Goal: Information Seeking & Learning: Learn about a topic

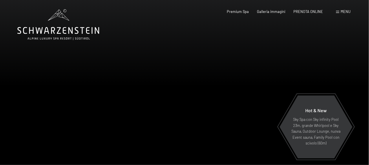
drag, startPoint x: 199, startPoint y: 0, endPoint x: 224, endPoint y: 30, distance: 38.6
click at [224, 30] on div at bounding box center [276, 94] width 184 height 188
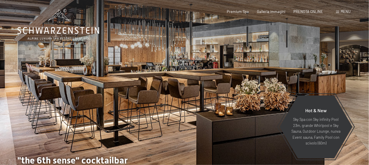
click at [20, 99] on div at bounding box center [92, 94] width 184 height 188
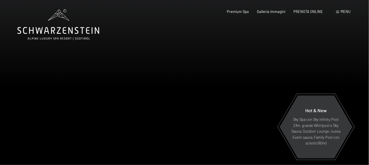
click at [345, 12] on span "Menu" at bounding box center [345, 11] width 10 height 5
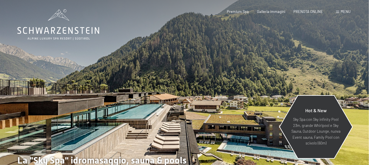
click at [319, 131] on p "Sky Spa con Sky infinity Pool 23m, grande Whirlpool e Sky Sauna, Outdoor Lounge…" at bounding box center [315, 132] width 50 height 30
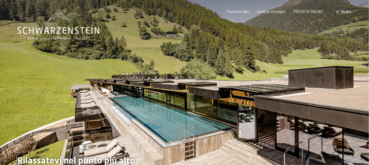
click at [344, 89] on div at bounding box center [276, 94] width 184 height 188
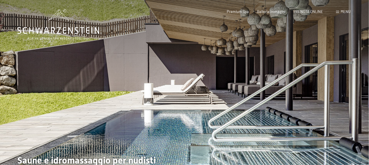
click at [349, 95] on div at bounding box center [276, 94] width 184 height 188
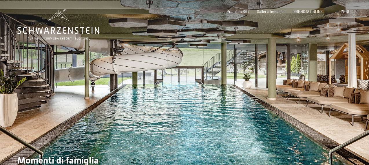
click at [349, 95] on div at bounding box center [276, 94] width 184 height 188
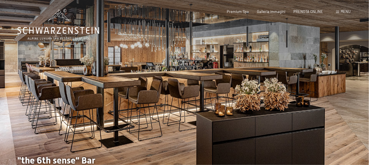
click at [348, 95] on div at bounding box center [276, 94] width 184 height 188
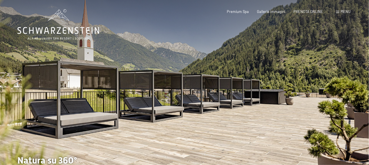
click at [348, 95] on div at bounding box center [276, 94] width 184 height 188
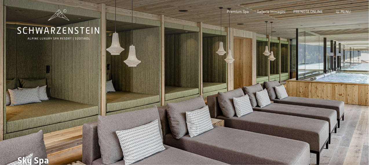
click at [348, 95] on div at bounding box center [276, 94] width 184 height 188
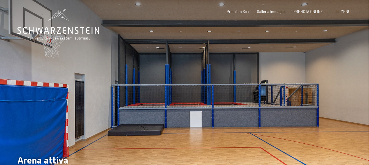
click at [348, 95] on div at bounding box center [276, 94] width 184 height 188
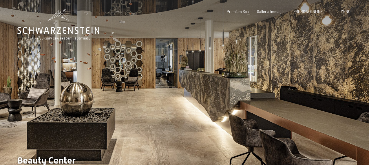
click at [348, 95] on div at bounding box center [276, 94] width 184 height 188
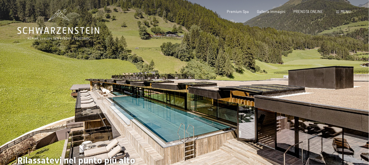
click at [348, 95] on div at bounding box center [276, 94] width 184 height 188
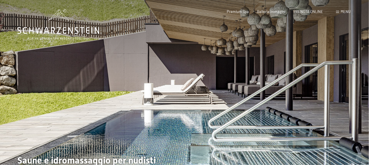
drag, startPoint x: 97, startPoint y: 0, endPoint x: 198, endPoint y: 56, distance: 114.5
click at [198, 56] on div at bounding box center [276, 94] width 184 height 188
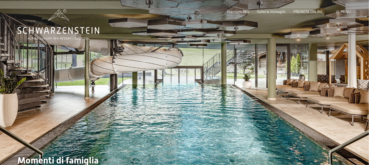
click at [346, 12] on span "Menu" at bounding box center [345, 11] width 10 height 5
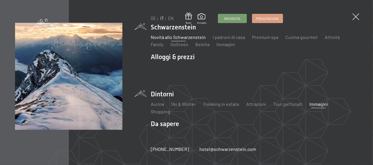
click at [313, 104] on link "Immagini" at bounding box center [318, 104] width 19 height 5
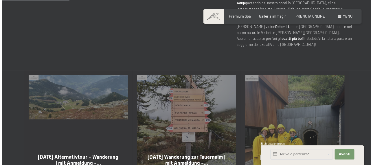
scroll to position [289, 0]
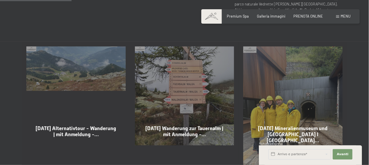
click at [348, 16] on span "Menu" at bounding box center [345, 16] width 10 height 5
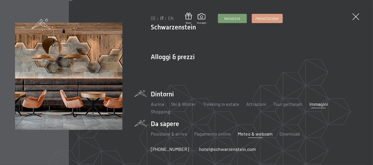
click at [255, 134] on link "Meteo & webcam" at bounding box center [255, 133] width 35 height 5
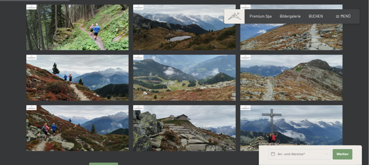
scroll to position [116, 0]
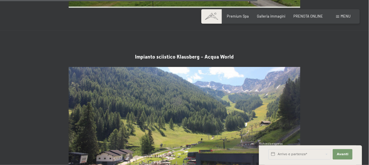
scroll to position [1157, 0]
